Goal: Transaction & Acquisition: Purchase product/service

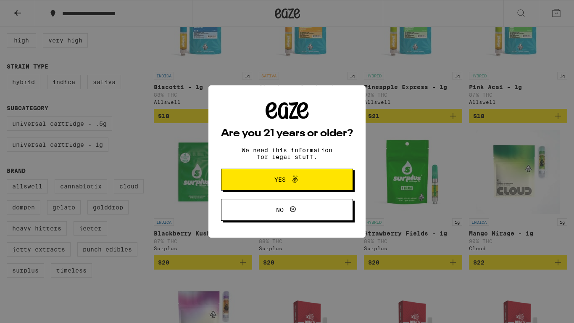
click at [269, 189] on button "Yes" at bounding box center [287, 179] width 132 height 22
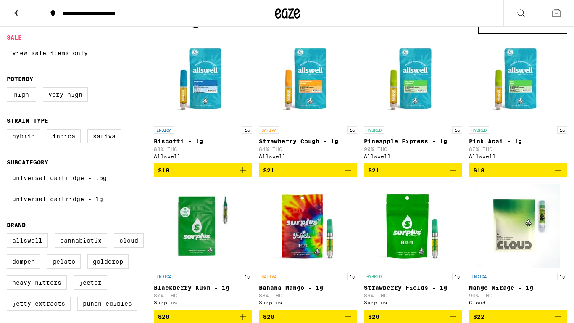
scroll to position [84, 0]
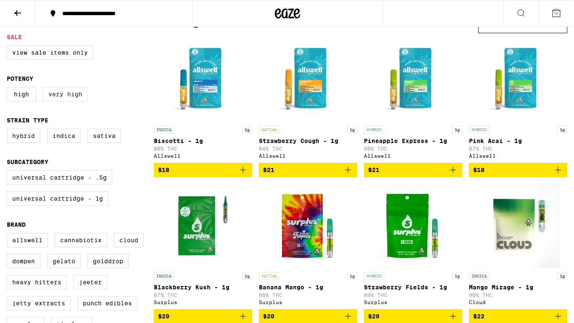
click at [58, 97] on label "Very High" at bounding box center [65, 94] width 45 height 14
click at [9, 89] on input "Very High" at bounding box center [8, 88] width 0 height 0
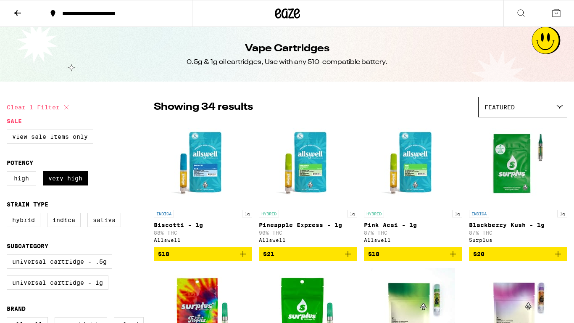
click at [21, 173] on fieldset "Potency High Very High" at bounding box center [80, 175] width 147 height 33
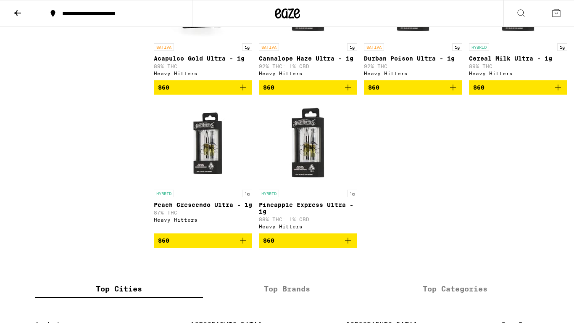
scroll to position [1225, 0]
